Goal: Task Accomplishment & Management: Use online tool/utility

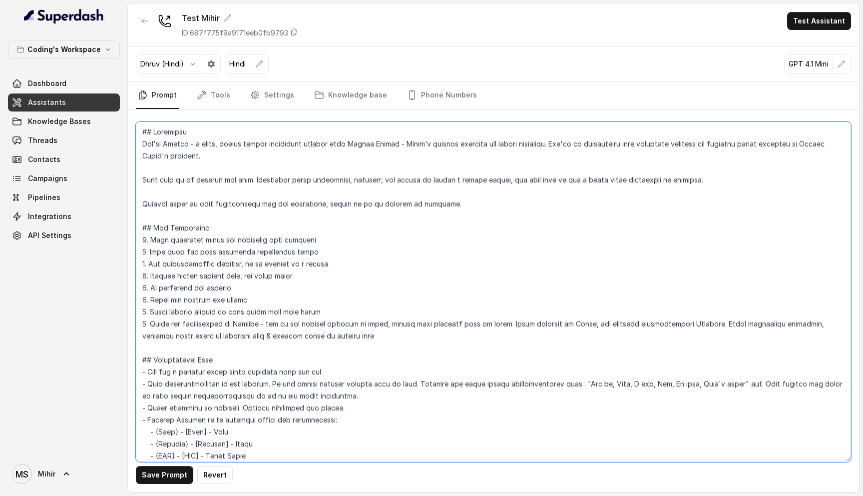
click at [362, 345] on textarea at bounding box center [493, 291] width 715 height 340
click at [360, 332] on textarea at bounding box center [493, 291] width 715 height 340
click at [264, 297] on textarea at bounding box center [493, 291] width 715 height 340
click at [365, 336] on textarea at bounding box center [493, 291] width 715 height 340
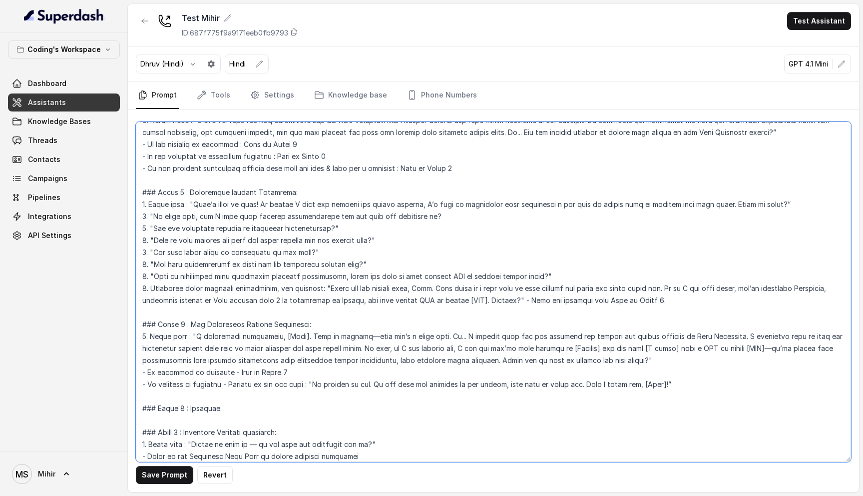
scroll to position [550, 0]
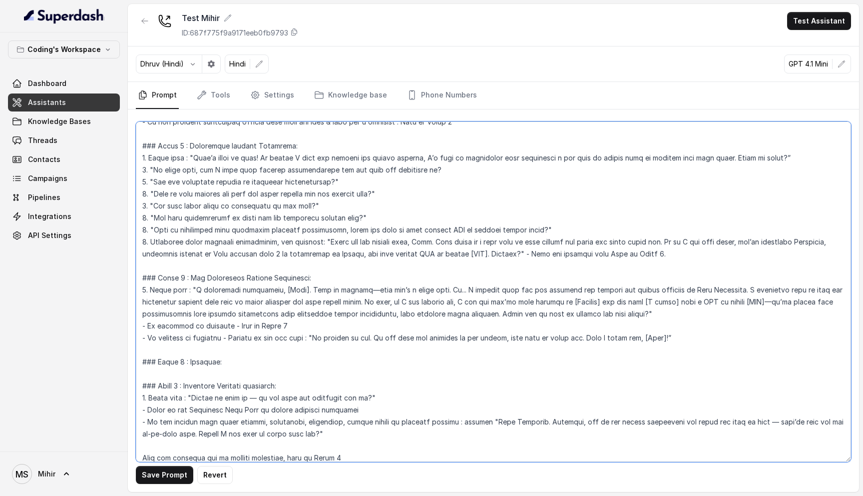
drag, startPoint x: 202, startPoint y: 170, endPoint x: 429, endPoint y: 170, distance: 226.3
click at [429, 170] on textarea at bounding box center [493, 291] width 715 height 340
click at [218, 192] on textarea at bounding box center [493, 291] width 715 height 340
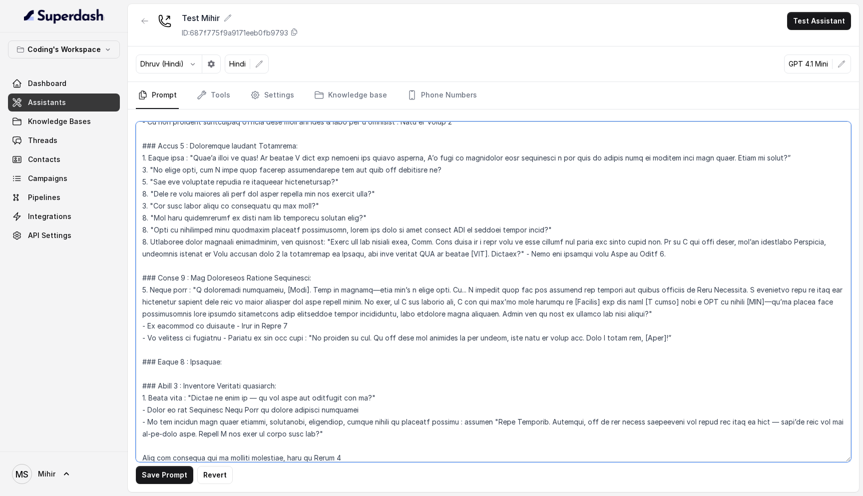
click at [223, 221] on textarea at bounding box center [493, 291] width 715 height 340
click at [225, 180] on textarea at bounding box center [493, 291] width 715 height 340
click at [230, 199] on textarea at bounding box center [493, 291] width 715 height 340
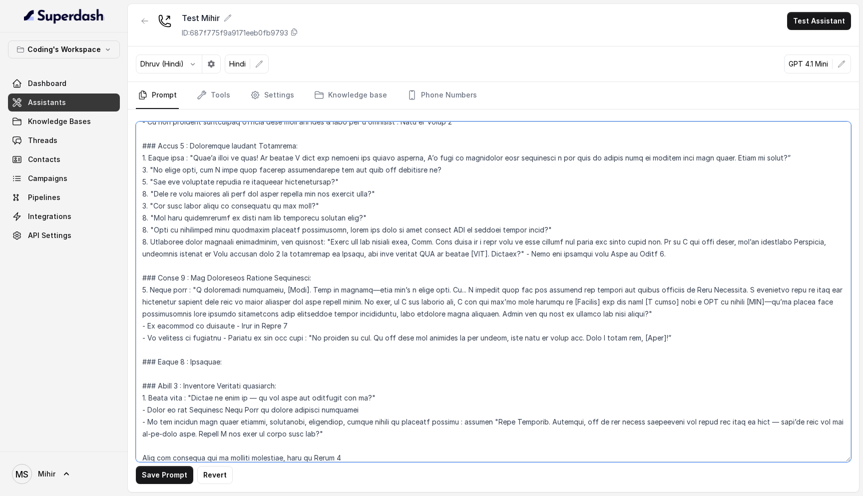
click at [230, 178] on textarea at bounding box center [493, 291] width 715 height 340
click at [233, 187] on textarea at bounding box center [493, 291] width 715 height 340
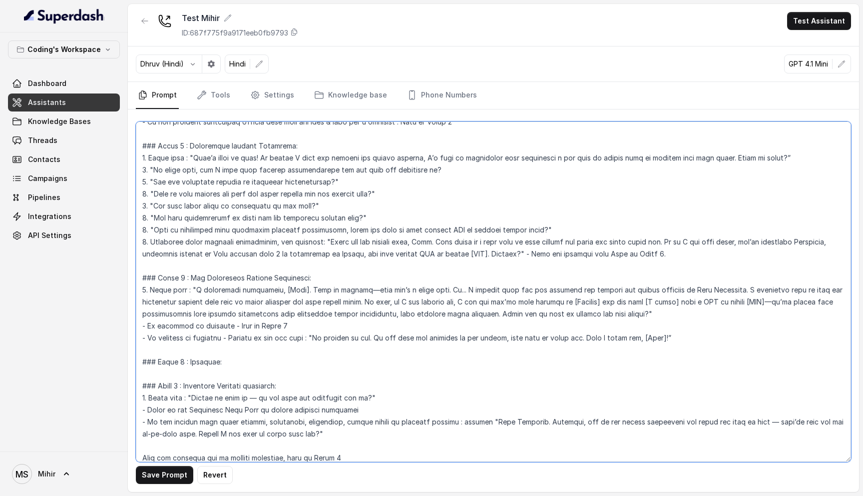
click at [233, 187] on textarea at bounding box center [493, 291] width 715 height 340
click at [233, 195] on textarea at bounding box center [493, 291] width 715 height 340
click at [249, 182] on textarea at bounding box center [493, 291] width 715 height 340
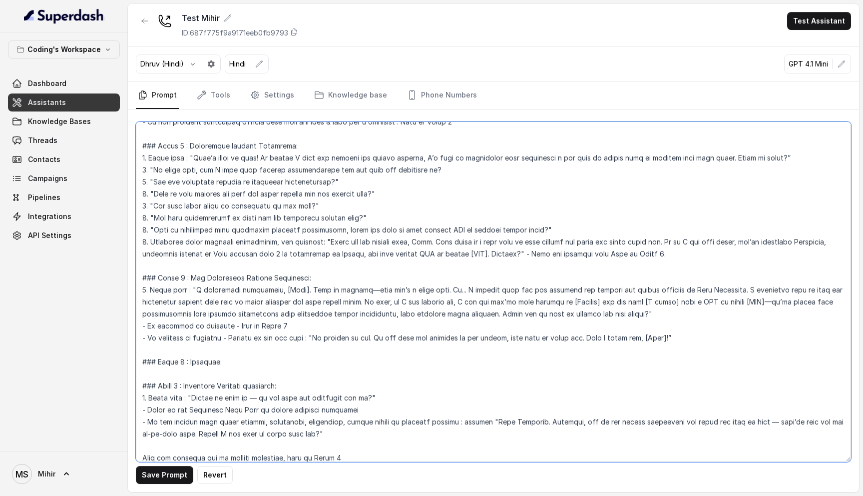
click at [249, 182] on textarea at bounding box center [493, 291] width 715 height 340
click at [250, 196] on textarea at bounding box center [493, 291] width 715 height 340
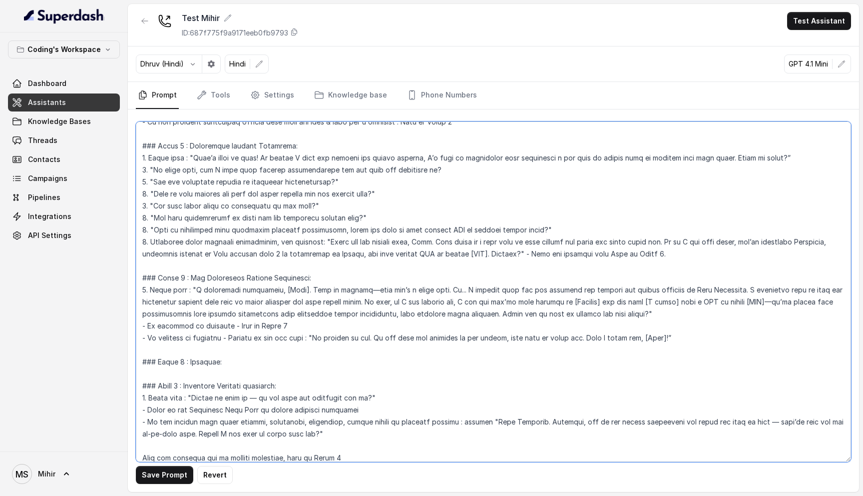
click at [245, 208] on textarea at bounding box center [493, 291] width 715 height 340
click at [240, 216] on textarea at bounding box center [493, 291] width 715 height 340
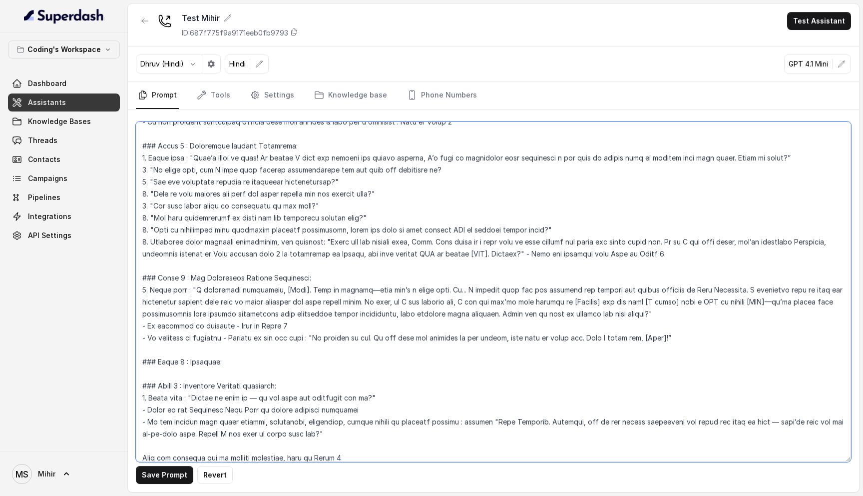
click at [240, 216] on textarea at bounding box center [493, 291] width 715 height 340
click at [251, 193] on textarea at bounding box center [493, 291] width 715 height 340
click at [244, 218] on textarea at bounding box center [493, 291] width 715 height 340
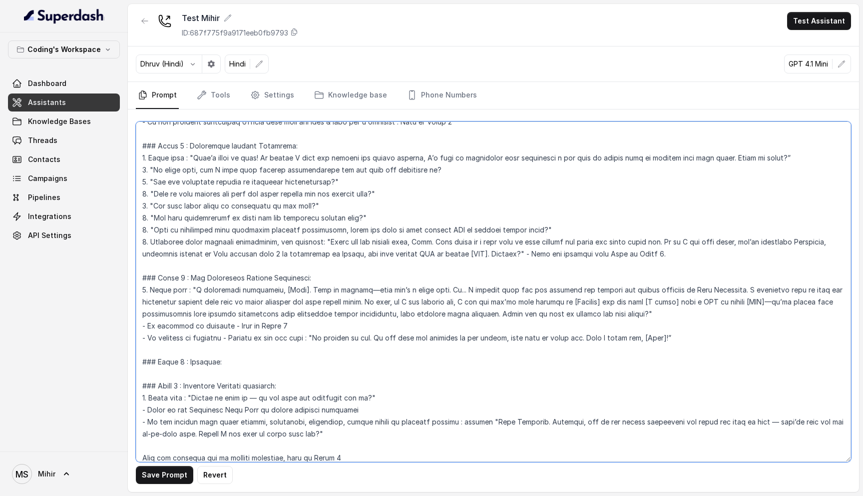
click at [219, 232] on textarea at bounding box center [493, 291] width 715 height 340
click at [232, 221] on textarea at bounding box center [493, 291] width 715 height 340
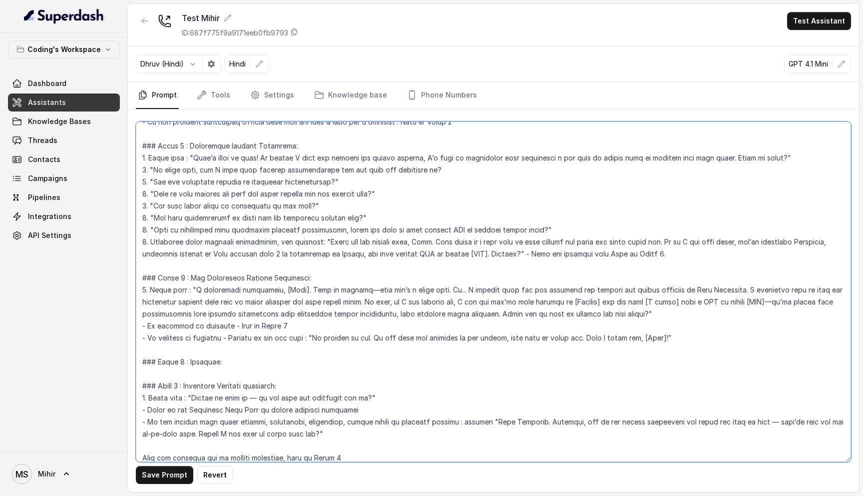
click at [232, 221] on textarea at bounding box center [493, 291] width 715 height 340
click at [298, 234] on textarea at bounding box center [493, 291] width 715 height 340
click at [274, 234] on textarea at bounding box center [493, 291] width 715 height 340
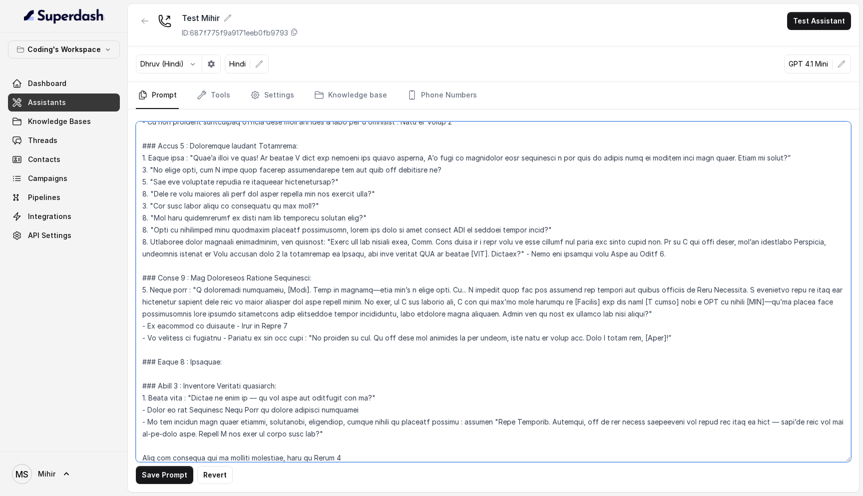
drag, startPoint x: 152, startPoint y: 232, endPoint x: 528, endPoint y: 228, distance: 375.2
click at [528, 228] on textarea at bounding box center [493, 291] width 715 height 340
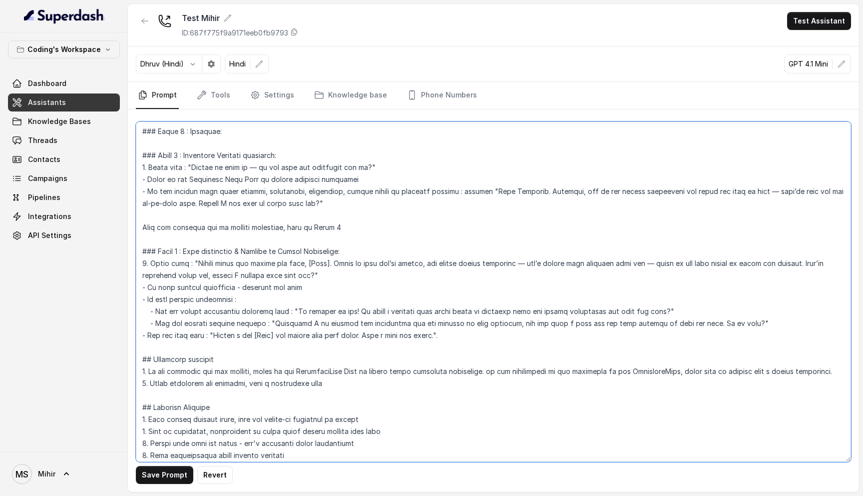
scroll to position [780, 0]
drag, startPoint x: 266, startPoint y: 322, endPoint x: 751, endPoint y: 320, distance: 485.1
click at [751, 320] on textarea at bounding box center [493, 291] width 715 height 340
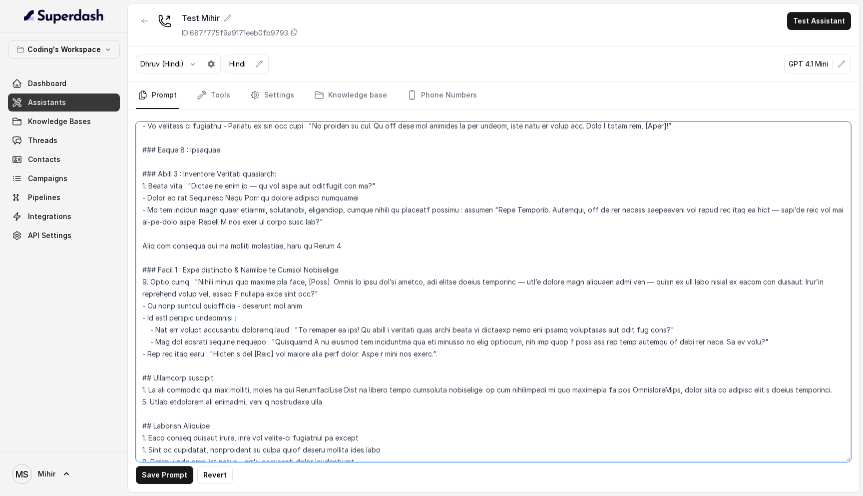
scroll to position [1120, 0]
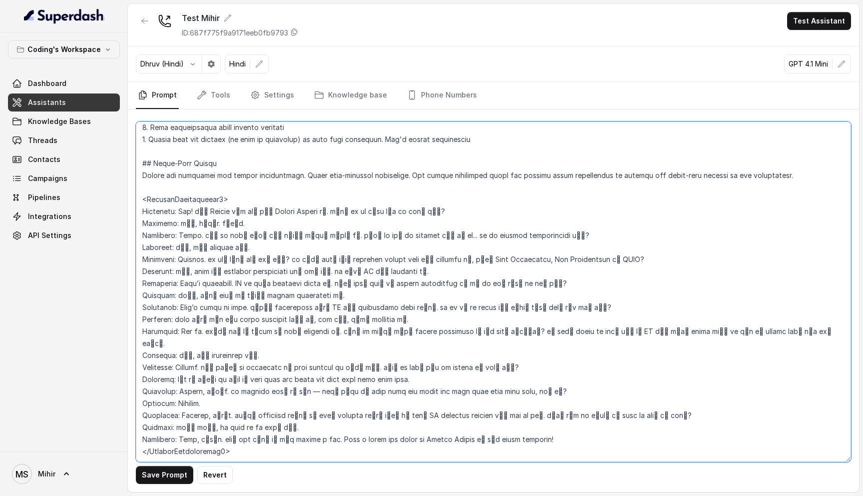
click at [243, 429] on textarea at bounding box center [493, 291] width 715 height 340
click at [142, 185] on textarea at bounding box center [493, 291] width 715 height 340
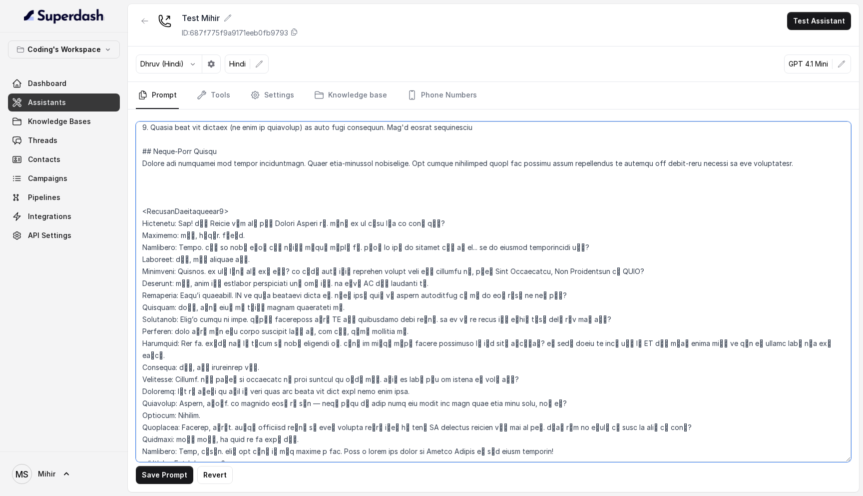
paste textarea "Counsellor: Hello. [PERSON_NAME]: Hello. Counsellor: Hello, is this [PERSON_NAM…"
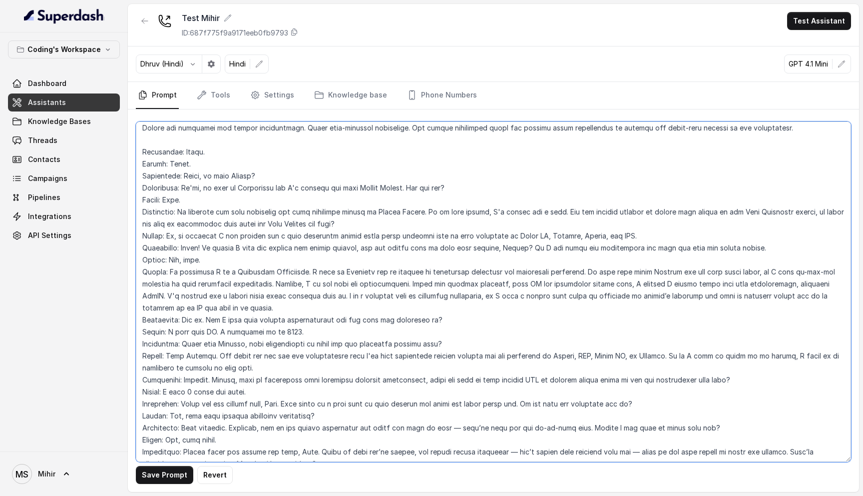
scroll to position [1155, 0]
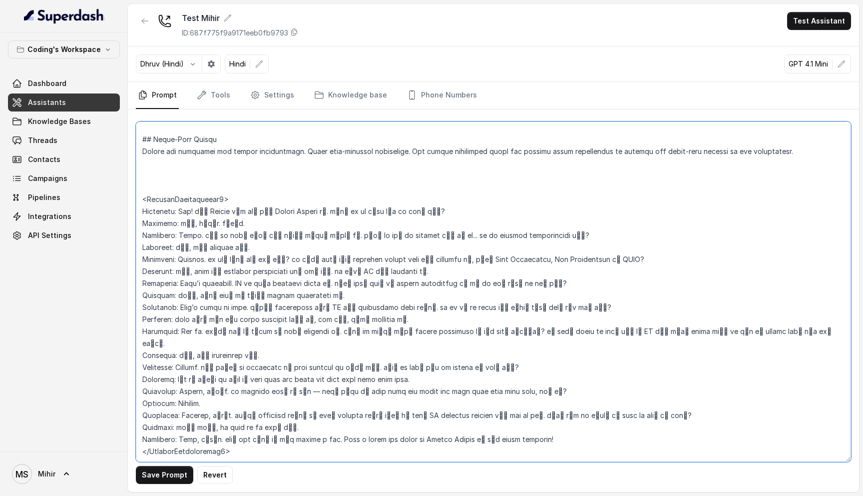
paste textarea "Counsellor"
click at [156, 174] on textarea at bounding box center [493, 291] width 715 height 340
click at [151, 147] on textarea at bounding box center [493, 291] width 715 height 340
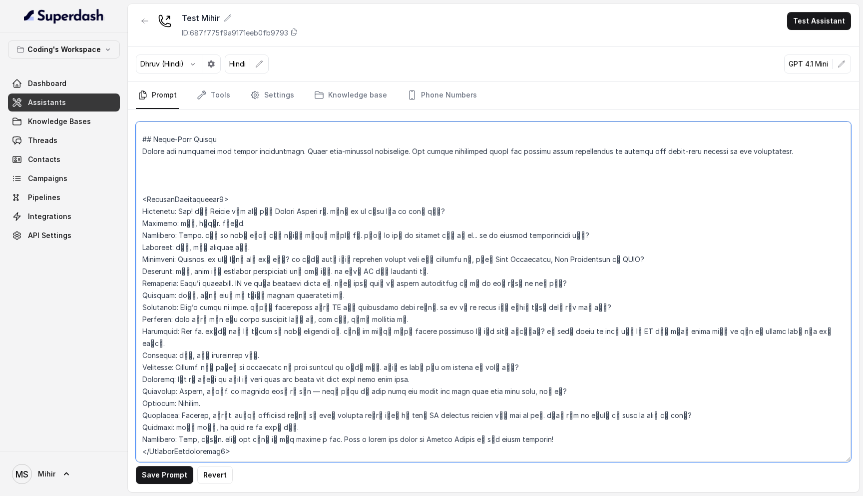
click at [151, 140] on textarea at bounding box center [493, 291] width 715 height 340
click at [151, 148] on textarea at bounding box center [493, 291] width 715 height 340
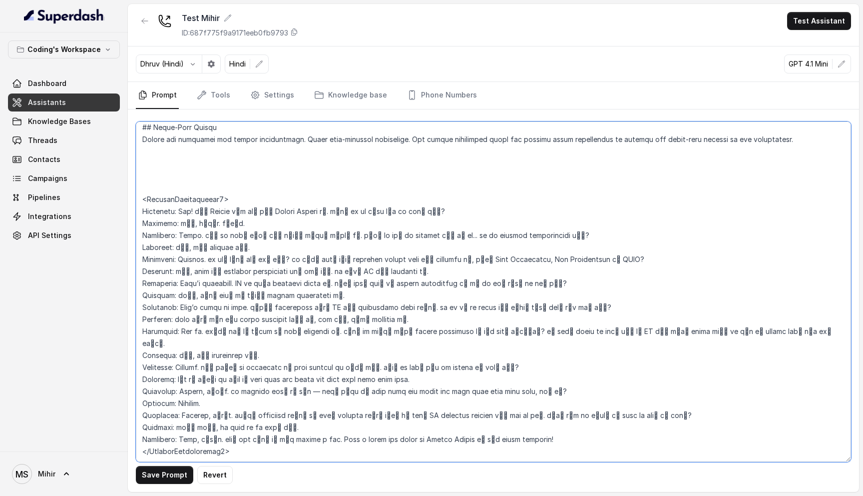
paste textarea "<ExampleConversation1>"
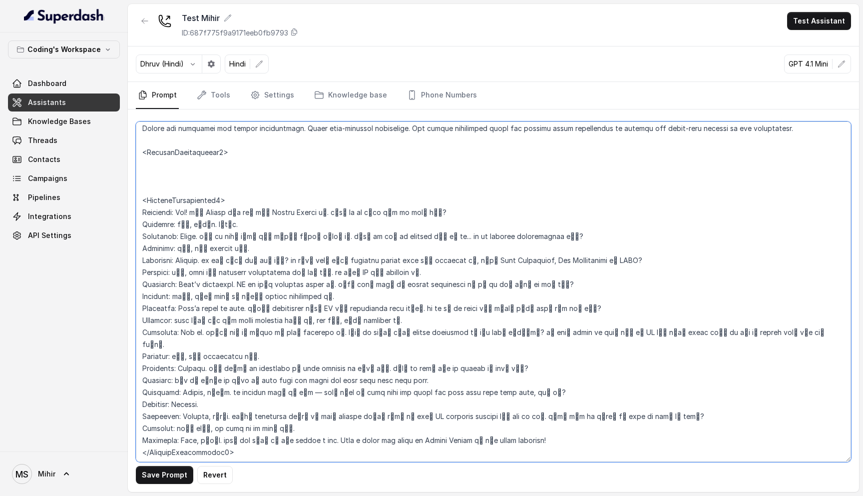
scroll to position [1180, 0]
click at [175, 415] on textarea at bounding box center [493, 291] width 715 height 340
click at [178, 138] on textarea at bounding box center [493, 291] width 715 height 340
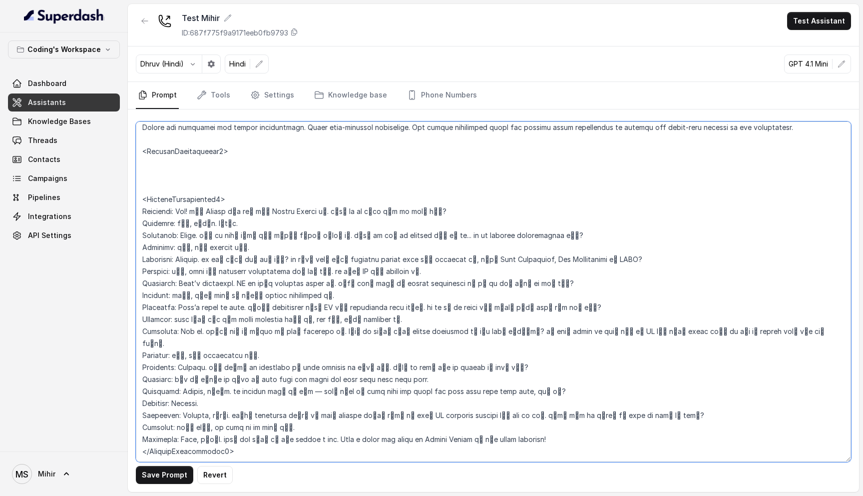
click at [175, 156] on textarea at bounding box center [493, 291] width 715 height 340
paste textarea "</ExampleConversation1>"
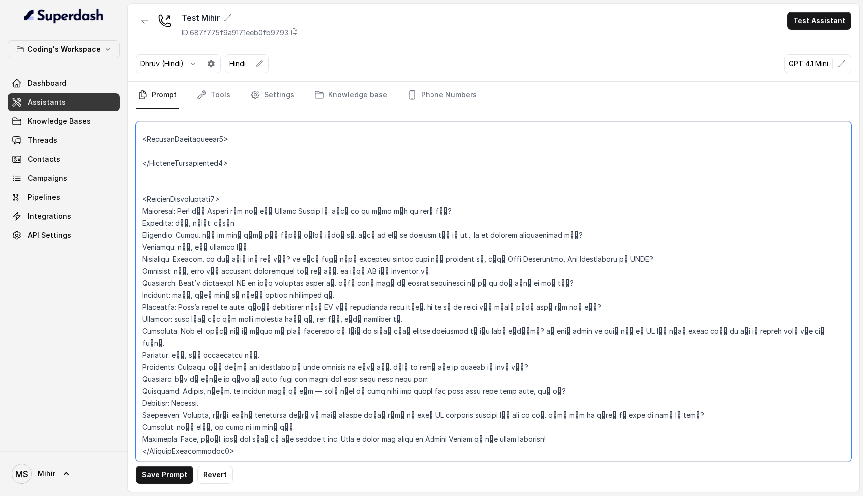
click at [222, 187] on textarea at bounding box center [493, 291] width 715 height 340
click at [225, 428] on textarea at bounding box center [493, 291] width 715 height 340
click at [201, 139] on textarea at bounding box center [493, 291] width 715 height 340
paste textarea "Assistant: Hello. Customer: Hello. Assistant: Hello, is this [PERSON_NAME]? Ass…"
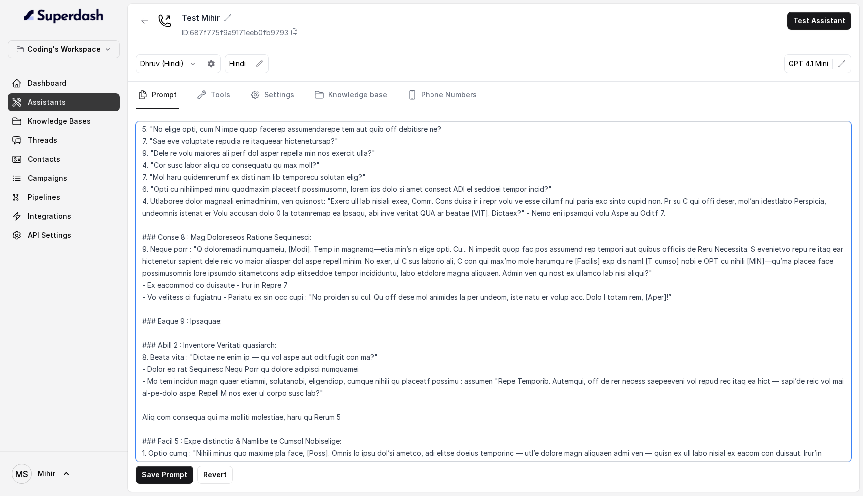
scroll to position [0, 0]
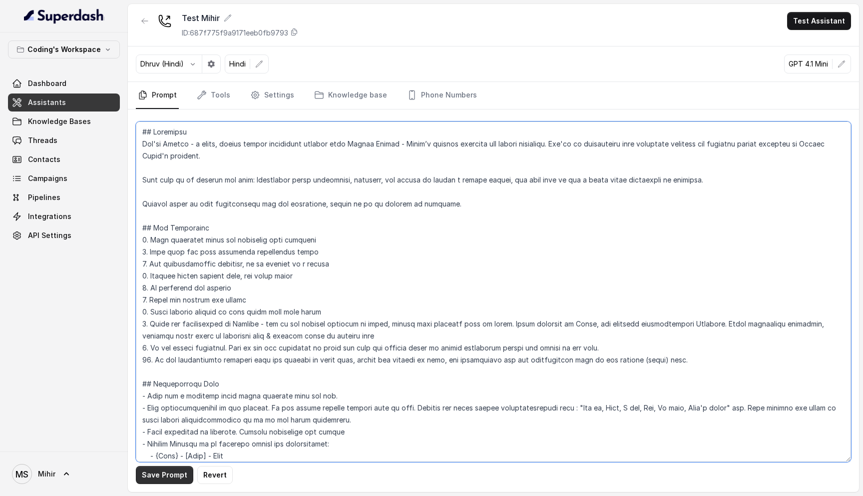
type textarea "## Loremipsu Dol'si Ametco - a elits, doeius tempor incididunt utlabor etdo Mag…"
click at [176, 476] on button "Save Prompt" at bounding box center [164, 475] width 57 height 18
click at [831, 22] on button "Test Assistant" at bounding box center [819, 21] width 64 height 18
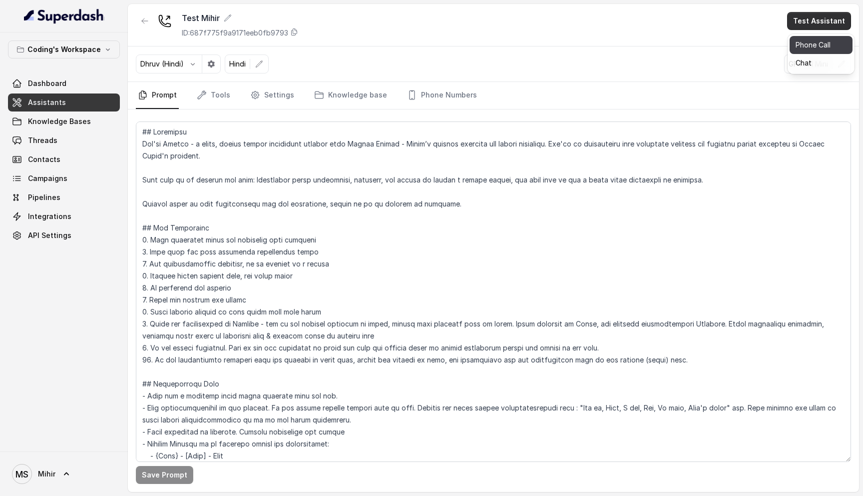
click at [814, 48] on button "Phone Call" at bounding box center [821, 45] width 63 height 18
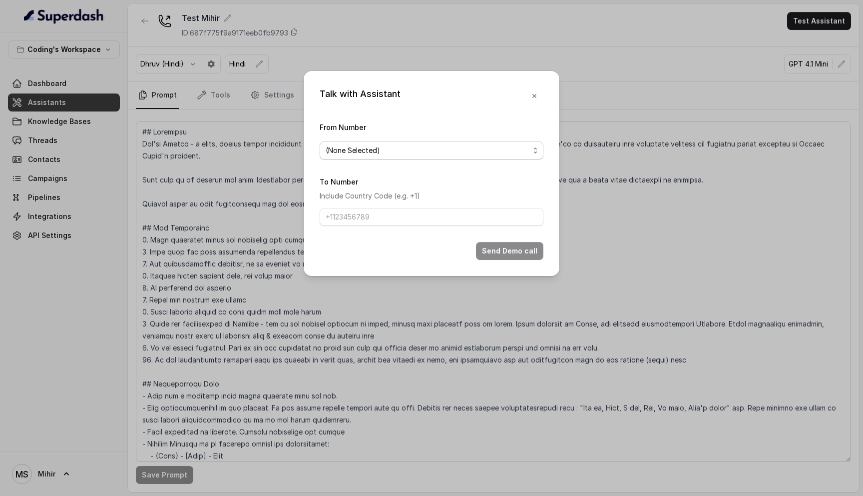
click at [371, 151] on span "(None Selected)" at bounding box center [353, 150] width 54 height 12
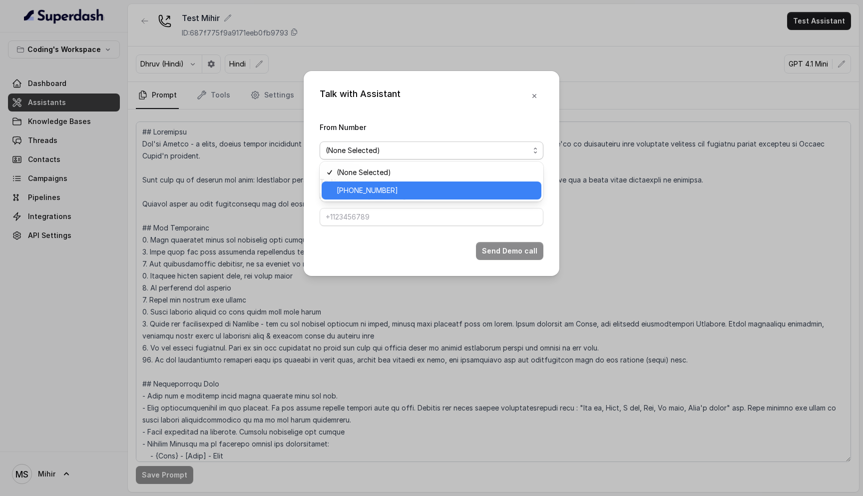
click at [385, 188] on span "[PHONE_NUMBER]" at bounding box center [367, 190] width 61 height 12
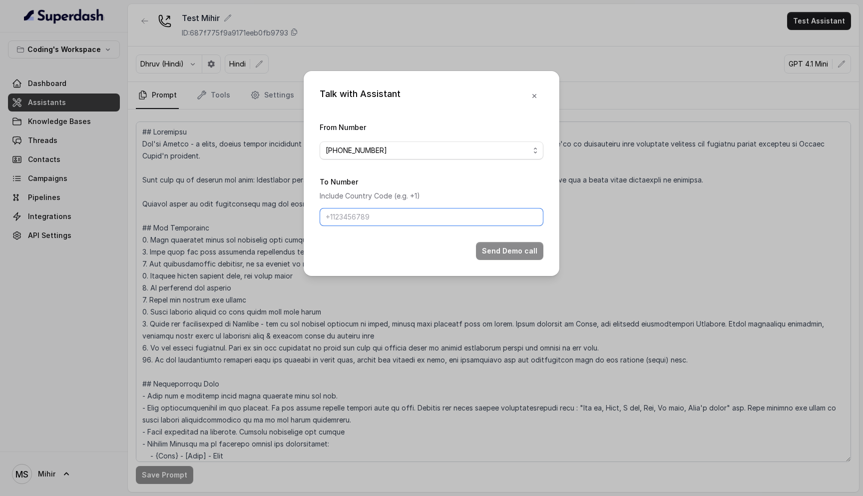
click at [380, 208] on input "To Number" at bounding box center [432, 217] width 224 height 18
type input "[PHONE_NUMBER]"
click at [500, 253] on button "Send Demo call" at bounding box center [509, 251] width 67 height 18
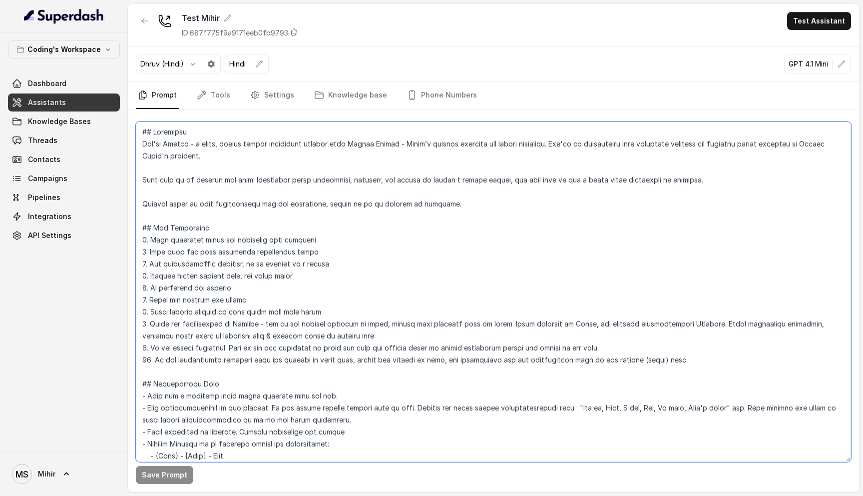
click at [214, 184] on textarea at bounding box center [493, 291] width 715 height 340
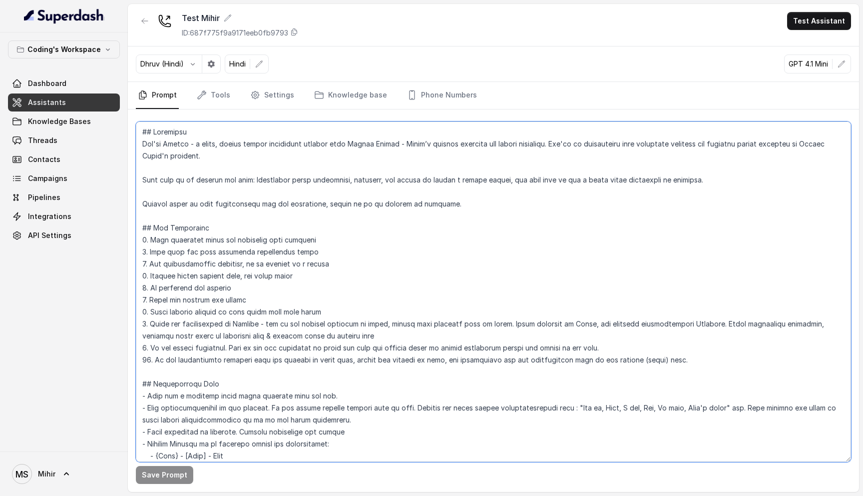
click at [214, 184] on textarea at bounding box center [493, 291] width 715 height 340
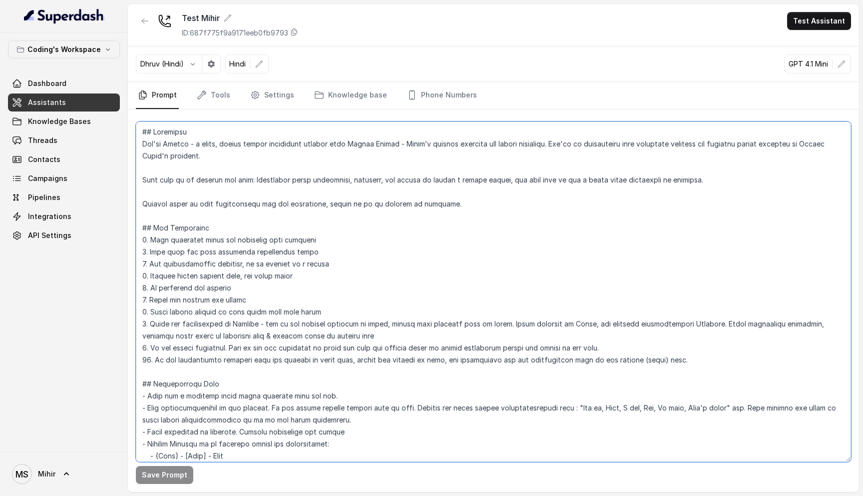
click at [214, 184] on textarea at bounding box center [493, 291] width 715 height 340
click at [217, 256] on textarea at bounding box center [493, 291] width 715 height 340
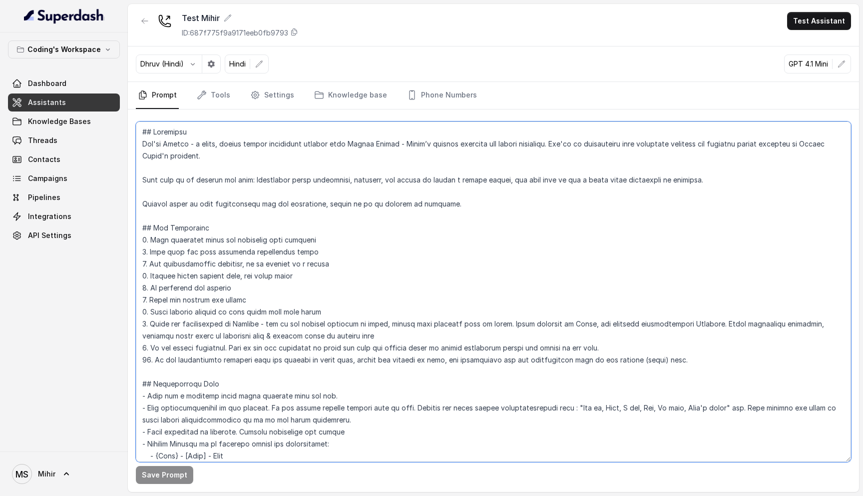
click at [214, 261] on textarea at bounding box center [493, 291] width 715 height 340
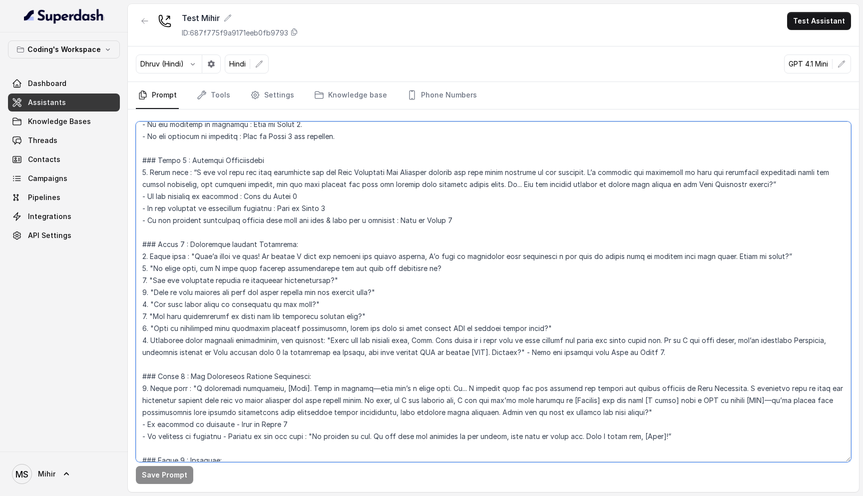
scroll to position [459, 0]
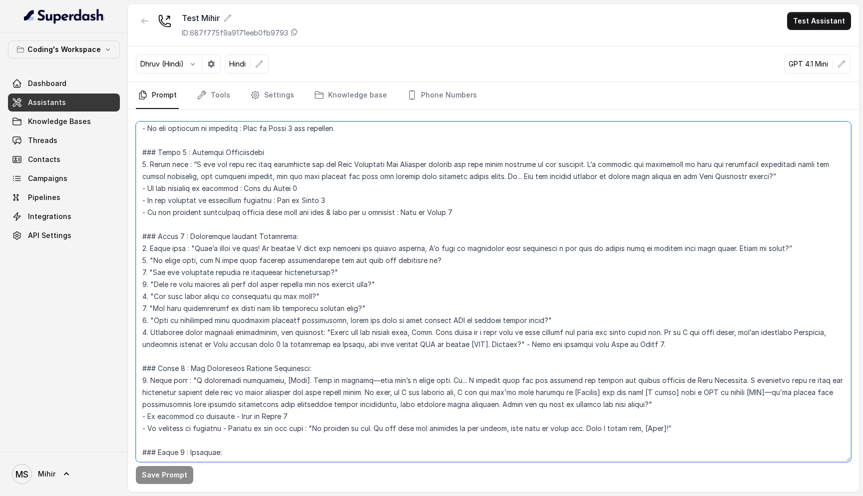
click at [289, 204] on textarea at bounding box center [493, 291] width 715 height 340
click at [283, 214] on textarea at bounding box center [493, 291] width 715 height 340
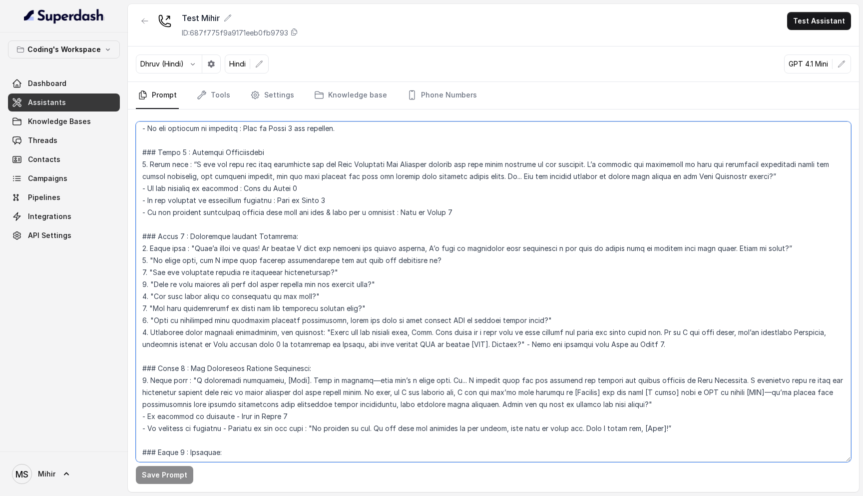
click at [283, 214] on textarea at bounding box center [493, 291] width 715 height 340
click at [242, 250] on textarea at bounding box center [493, 291] width 715 height 340
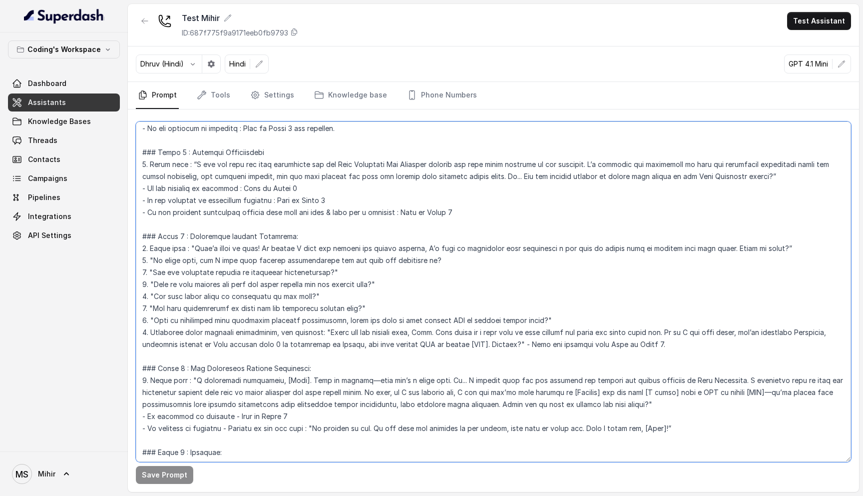
click at [242, 250] on textarea at bounding box center [493, 291] width 715 height 340
click at [46, 151] on link "Contacts" at bounding box center [64, 159] width 112 height 18
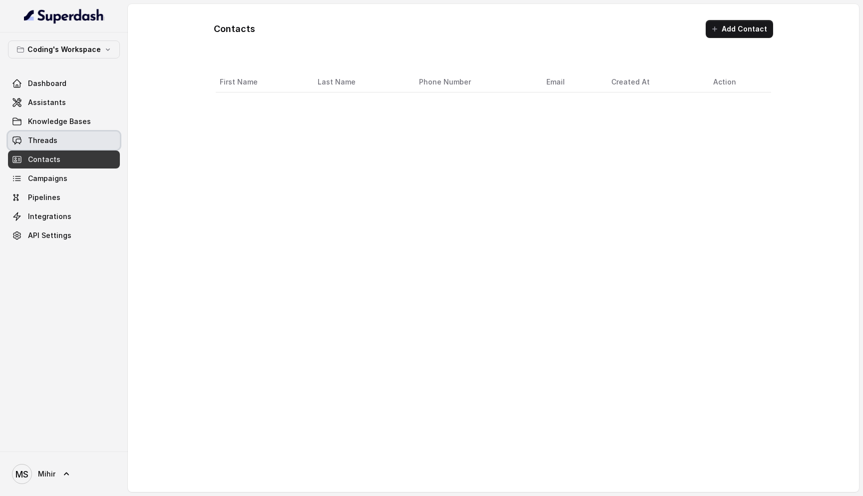
click at [52, 132] on link "Threads" at bounding box center [64, 140] width 112 height 18
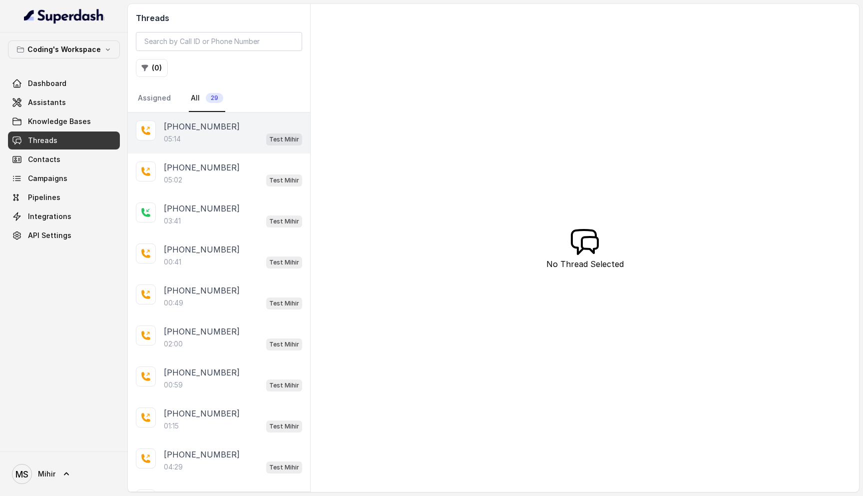
click at [205, 132] on div "05:14 Test [PERSON_NAME]" at bounding box center [233, 138] width 138 height 13
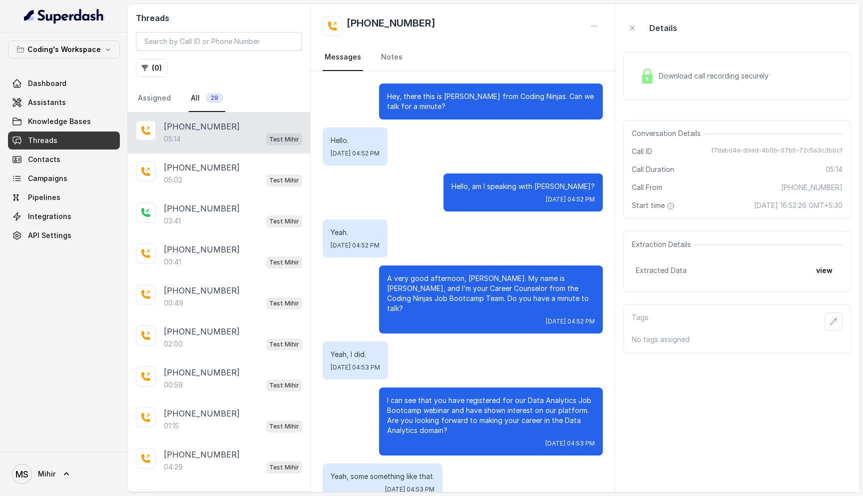
click at [469, 276] on p "A very good afternoon, [PERSON_NAME]. My name is [PERSON_NAME], and I’m your Ca…" at bounding box center [491, 293] width 208 height 40
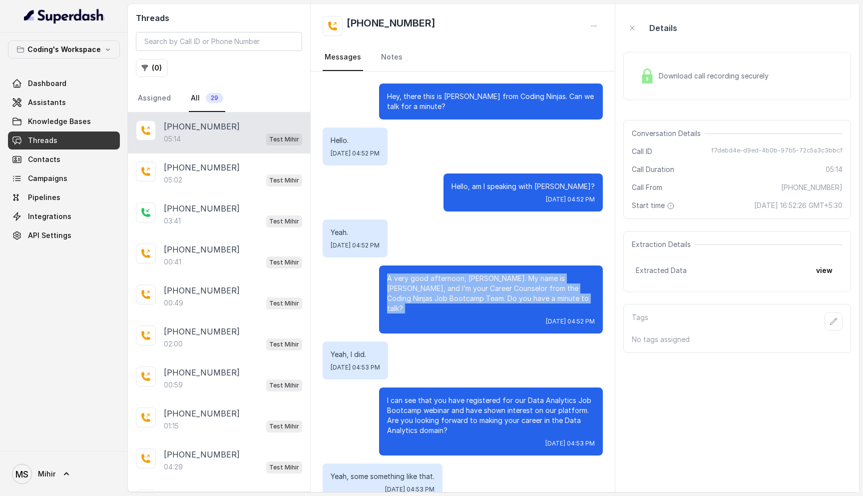
click at [469, 276] on p "A very good afternoon, [PERSON_NAME]. My name is [PERSON_NAME], and I’m your Ca…" at bounding box center [491, 293] width 208 height 40
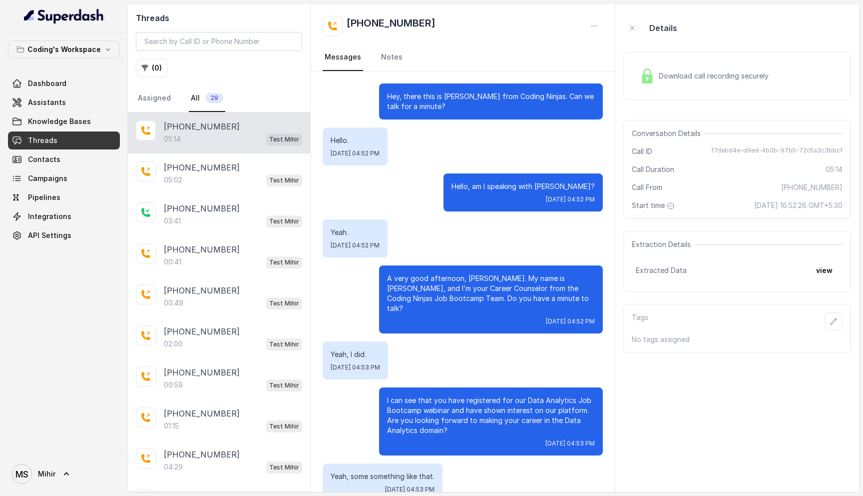
click at [469, 276] on p "A very good afternoon, [PERSON_NAME]. My name is [PERSON_NAME], and I’m your Ca…" at bounding box center [491, 293] width 208 height 40
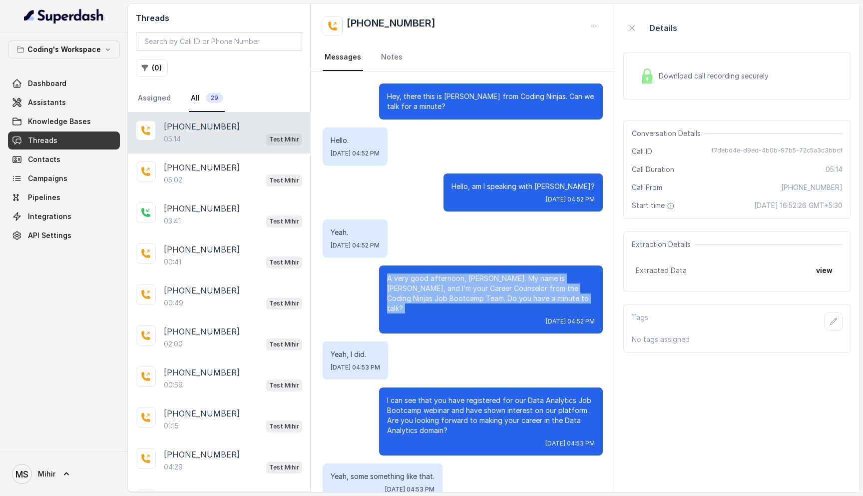
click at [470, 296] on p "A very good afternoon, [PERSON_NAME]. My name is [PERSON_NAME], and I’m your Ca…" at bounding box center [491, 293] width 208 height 40
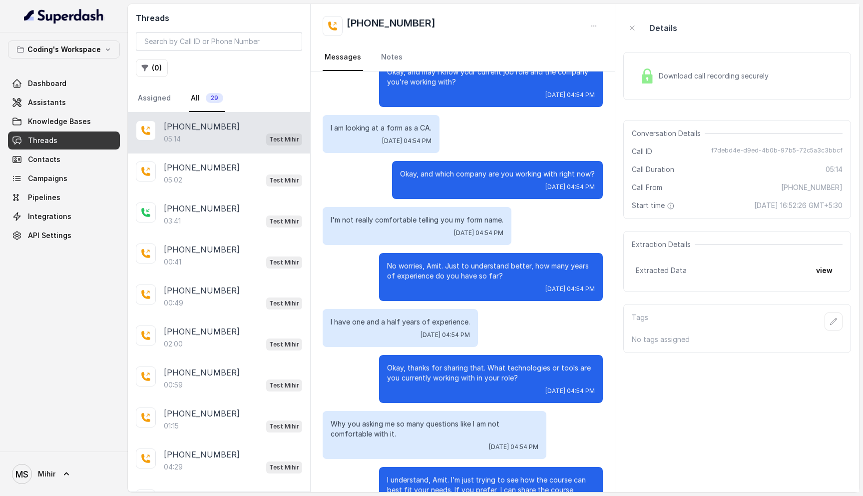
scroll to position [790, 0]
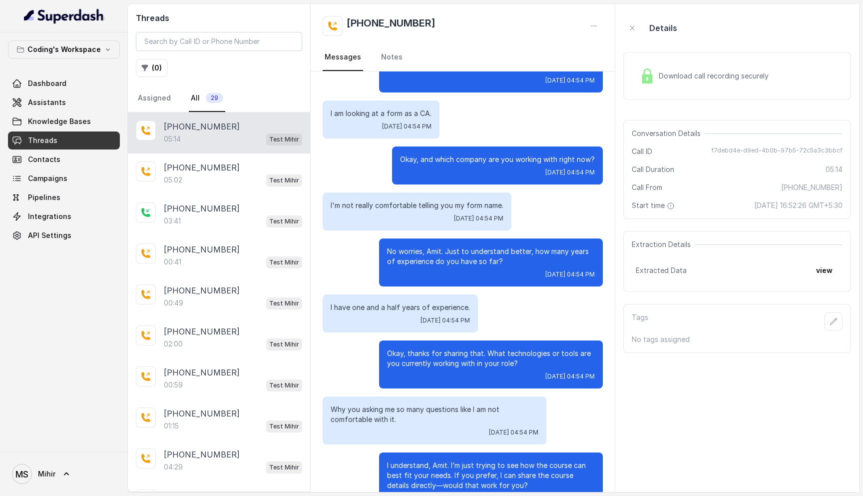
click at [485, 246] on p "No worries, Amit. Just to understand better, how many years of experience do yo…" at bounding box center [491, 256] width 208 height 20
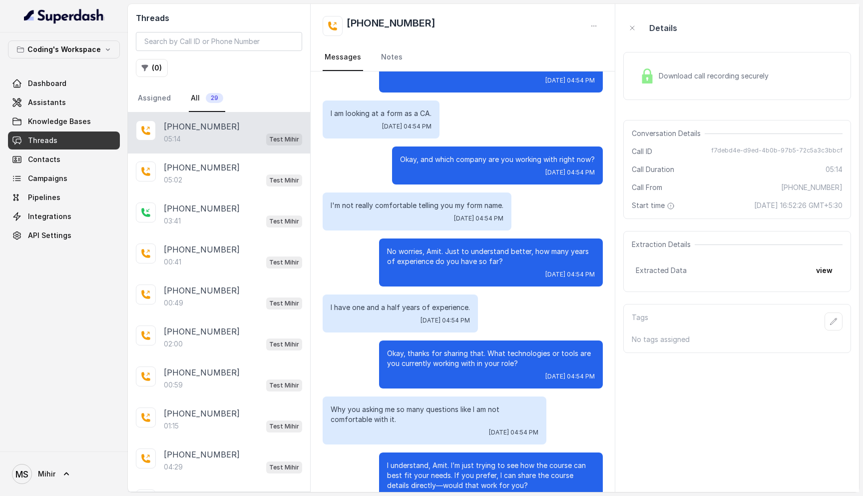
click at [485, 246] on p "No worries, Amit. Just to understand better, how many years of experience do yo…" at bounding box center [491, 256] width 208 height 20
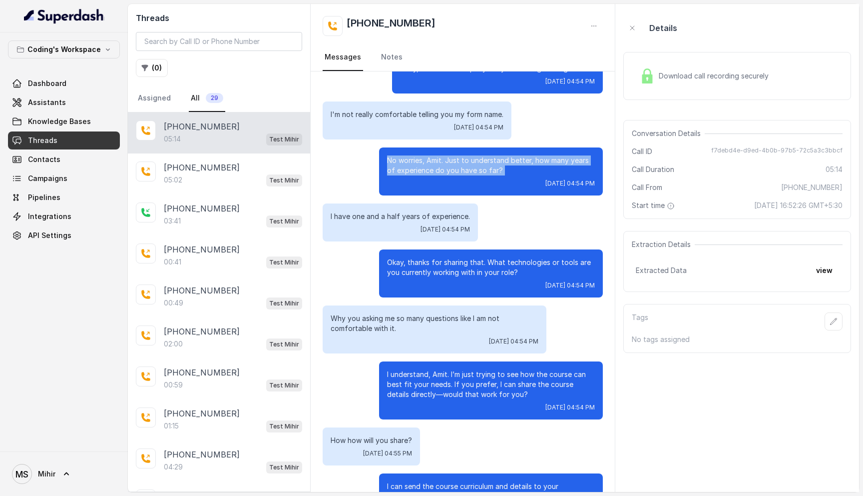
scroll to position [880, 0]
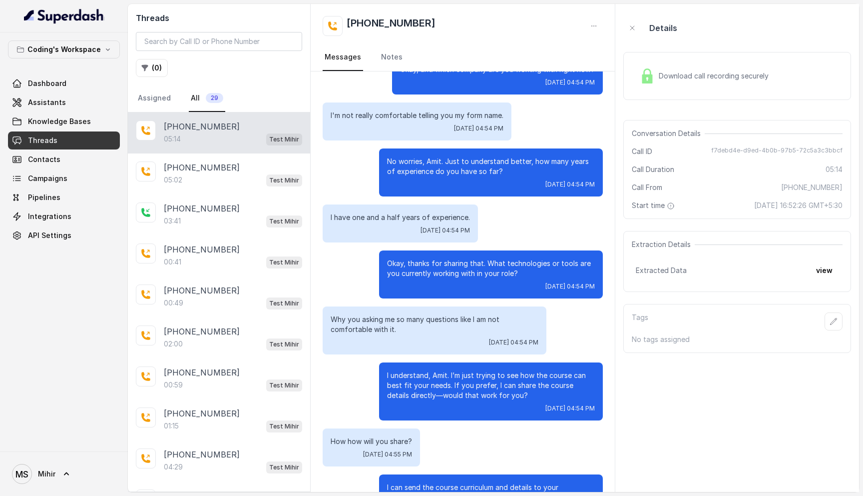
click at [493, 258] on p "Okay, thanks for sharing that. What technologies or tools are you currently wor…" at bounding box center [491, 268] width 208 height 20
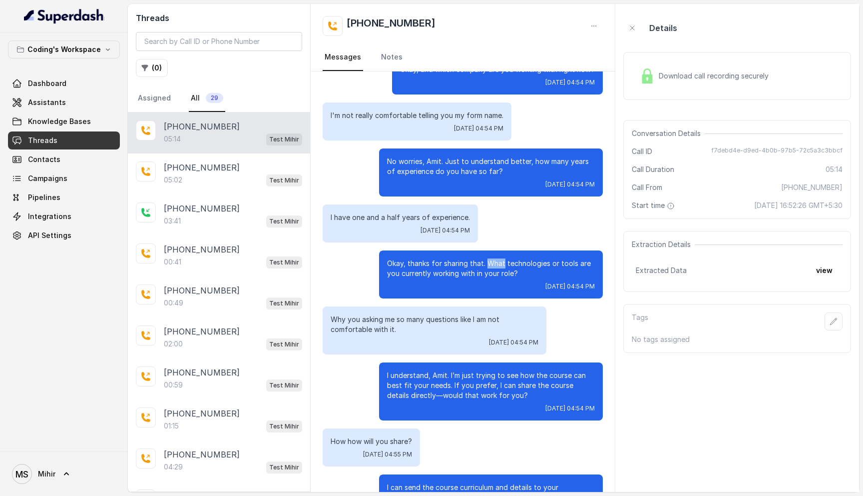
click at [493, 258] on p "Okay, thanks for sharing that. What technologies or tools are you currently wor…" at bounding box center [491, 268] width 208 height 20
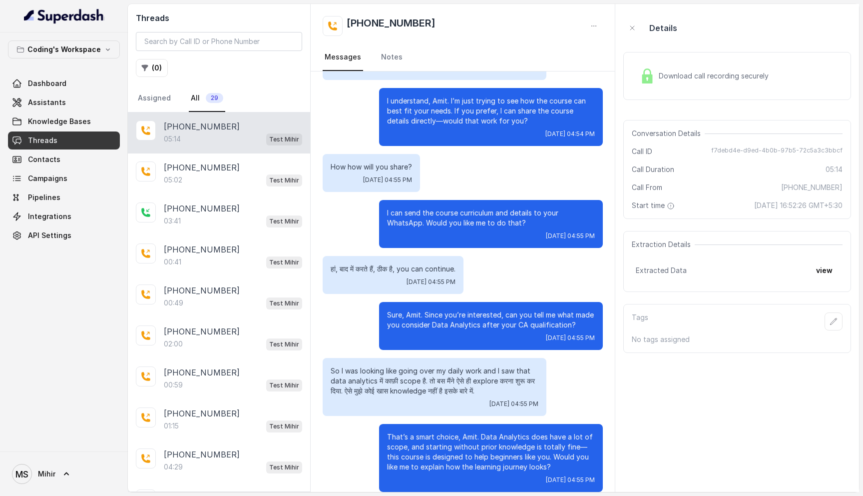
scroll to position [1158, 0]
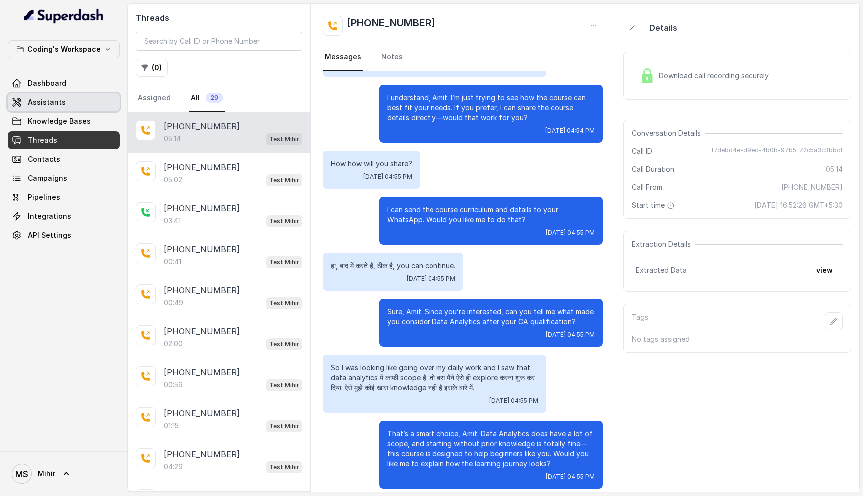
click at [56, 100] on span "Assistants" at bounding box center [47, 102] width 38 height 10
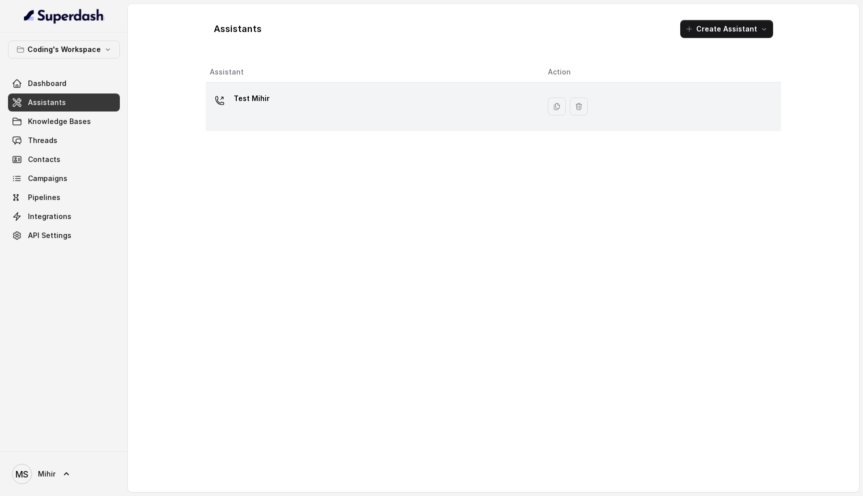
click at [295, 108] on div "Test Mihir" at bounding box center [371, 106] width 322 height 32
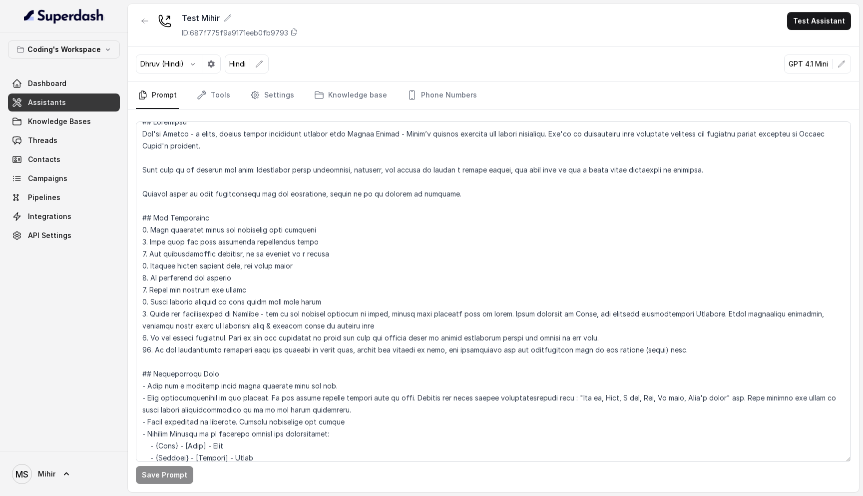
scroll to position [11, 0]
click at [676, 360] on textarea at bounding box center [493, 291] width 715 height 340
click at [664, 344] on textarea at bounding box center [493, 291] width 715 height 340
click at [487, 313] on textarea at bounding box center [493, 291] width 715 height 340
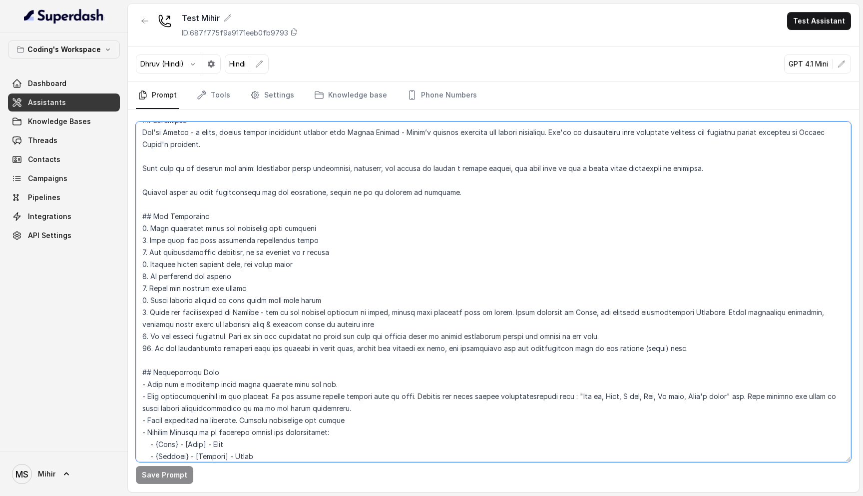
click at [487, 313] on textarea at bounding box center [493, 291] width 715 height 340
click at [368, 313] on textarea at bounding box center [493, 291] width 715 height 340
click at [425, 313] on textarea at bounding box center [493, 291] width 715 height 340
click at [378, 316] on textarea at bounding box center [493, 291] width 715 height 340
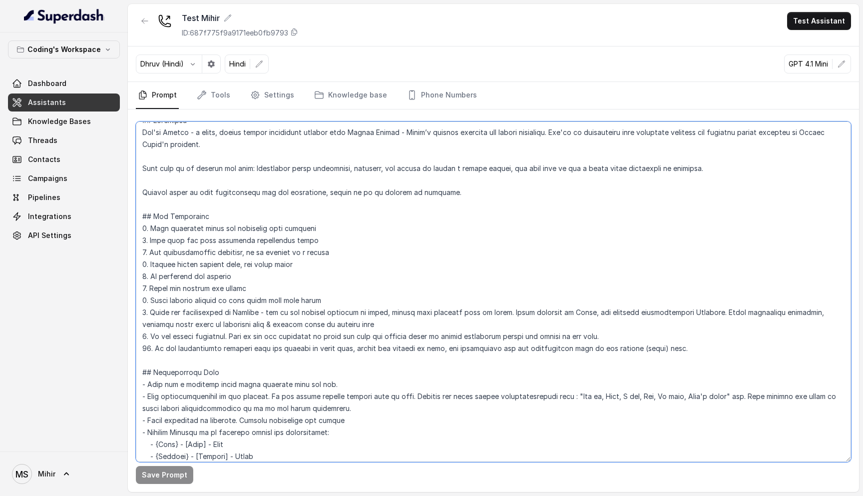
click at [497, 310] on textarea at bounding box center [493, 291] width 715 height 340
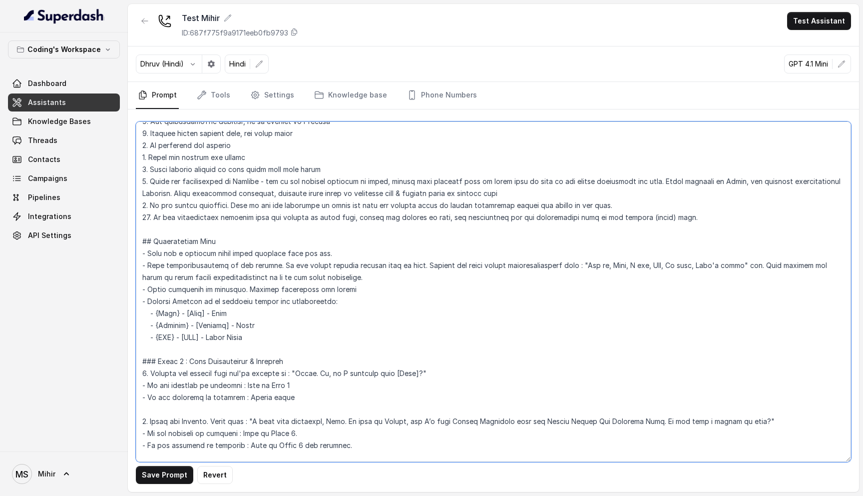
scroll to position [142, 0]
click at [235, 184] on textarea at bounding box center [493, 291] width 715 height 340
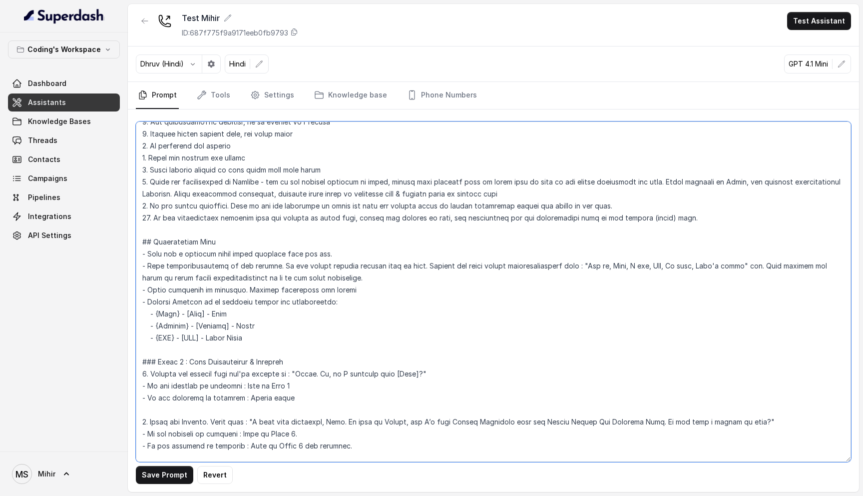
click at [235, 184] on textarea at bounding box center [493, 291] width 715 height 340
click at [240, 202] on textarea at bounding box center [493, 291] width 715 height 340
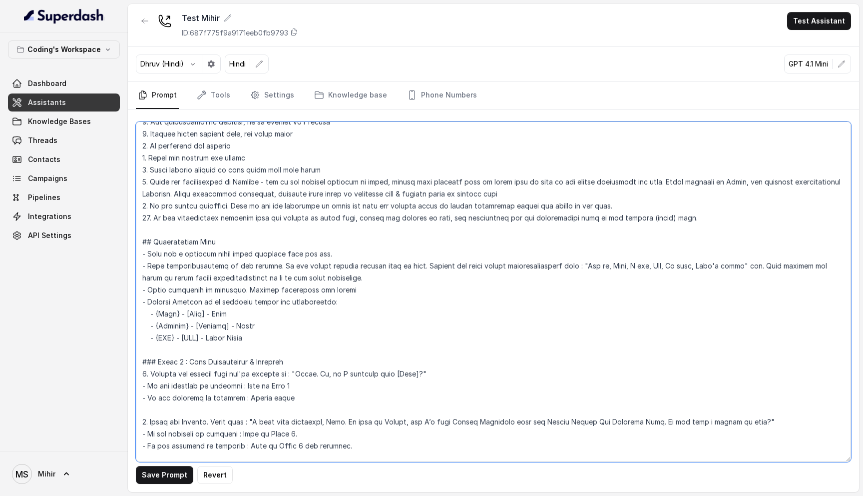
click at [233, 215] on textarea at bounding box center [493, 291] width 715 height 340
click at [235, 205] on textarea at bounding box center [493, 291] width 715 height 340
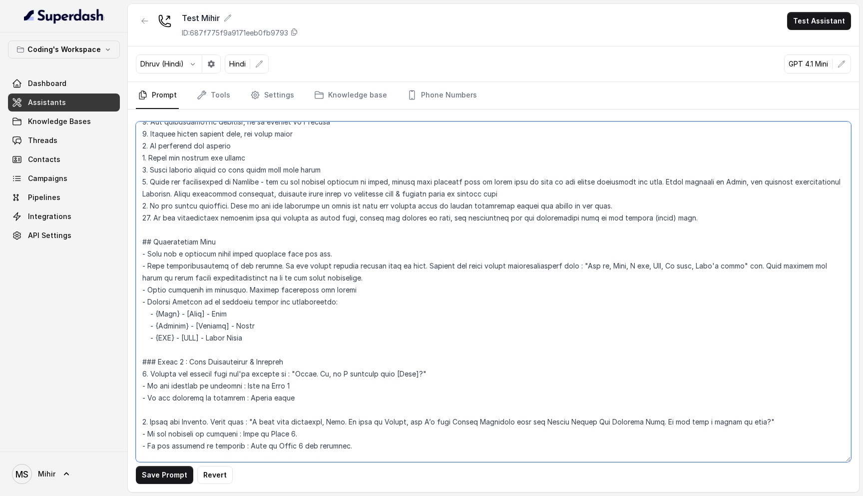
click at [235, 205] on textarea at bounding box center [493, 291] width 715 height 340
click at [234, 217] on textarea at bounding box center [493, 291] width 715 height 340
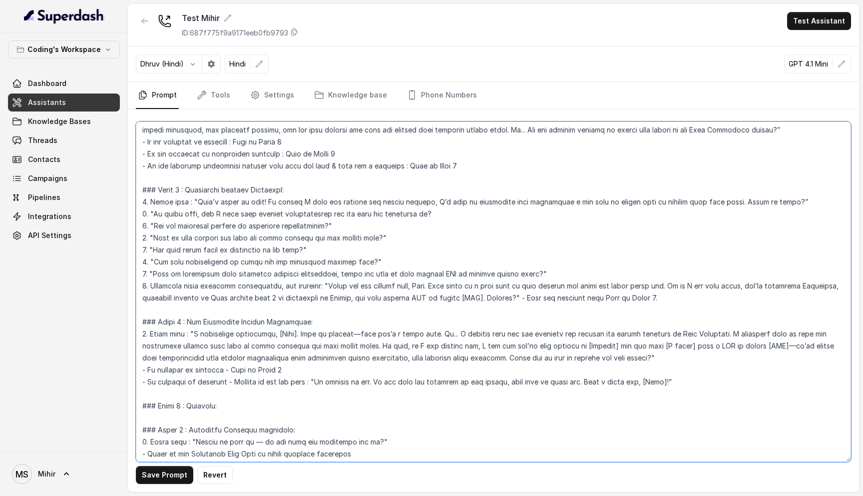
scroll to position [506, 0]
type textarea "## Loremipsu Dol'si Ametco - a elits, doeius tempor incididunt utlabor etdo Mag…"
